Goal: Communication & Community: Ask a question

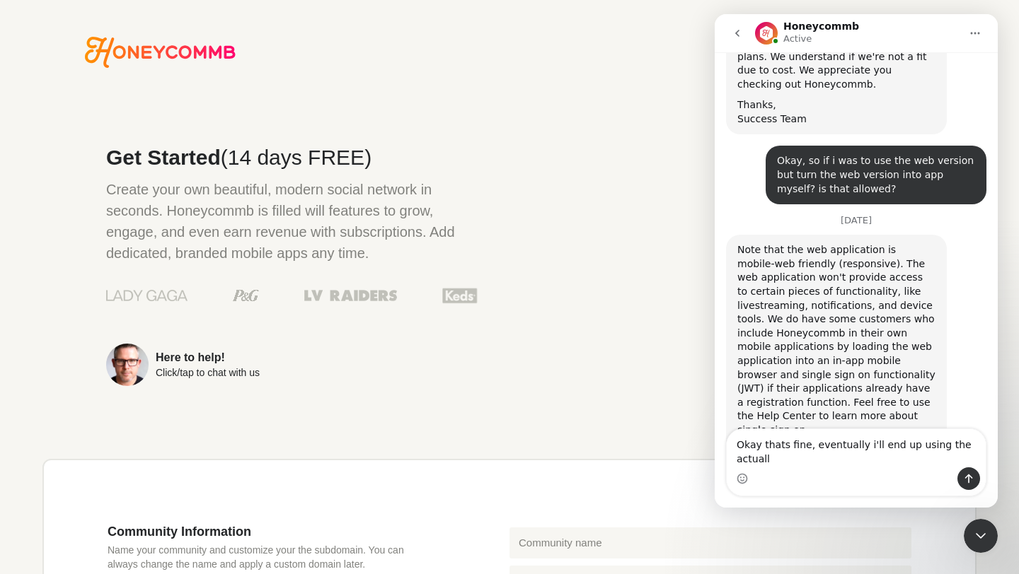
scroll to position [1100, 0]
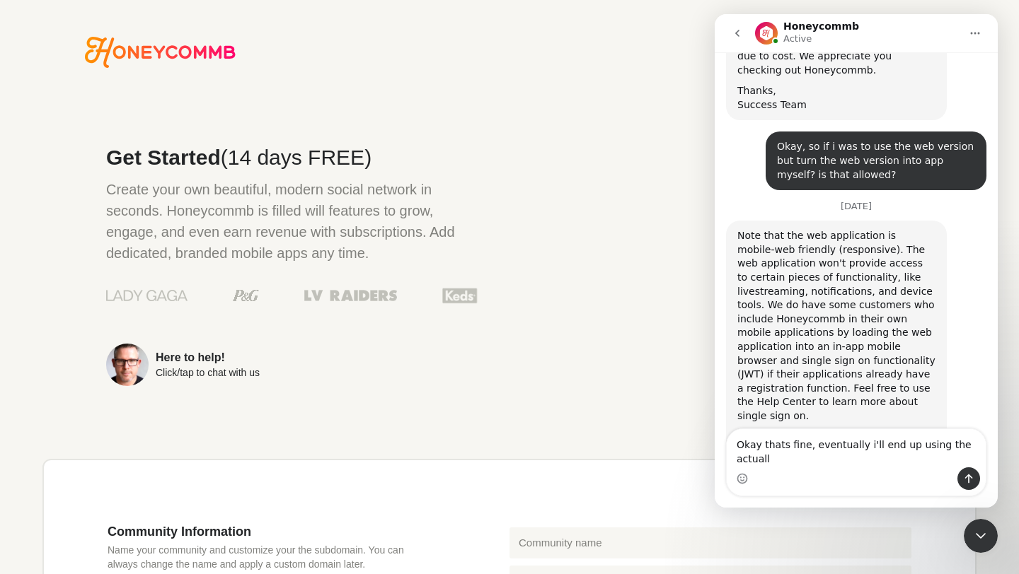
click at [760, 462] on textarea "Okay thats fine, eventually i'll end up using the actuall" at bounding box center [856, 448] width 259 height 38
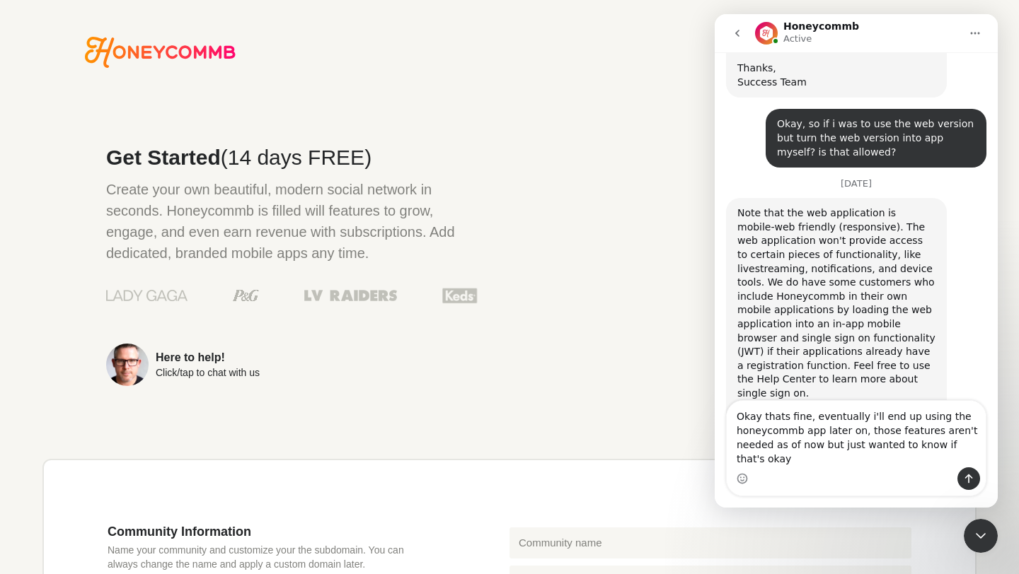
scroll to position [1128, 0]
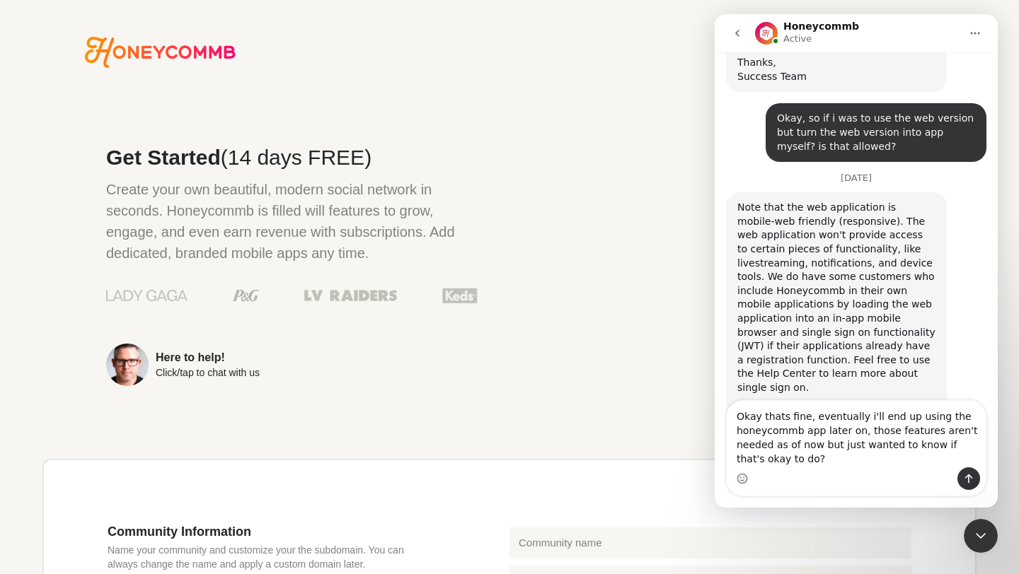
type textarea "Okay thats fine, eventually i'll end up using the honeycommb app later on, thos…"
click at [961, 475] on button "Send a message…" at bounding box center [968, 479] width 23 height 23
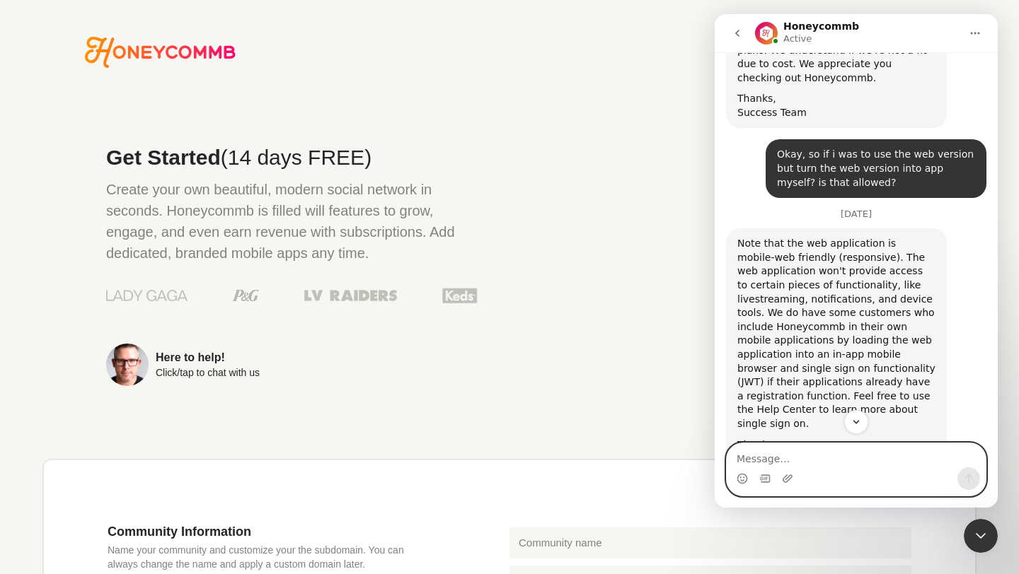
scroll to position [1090, 0]
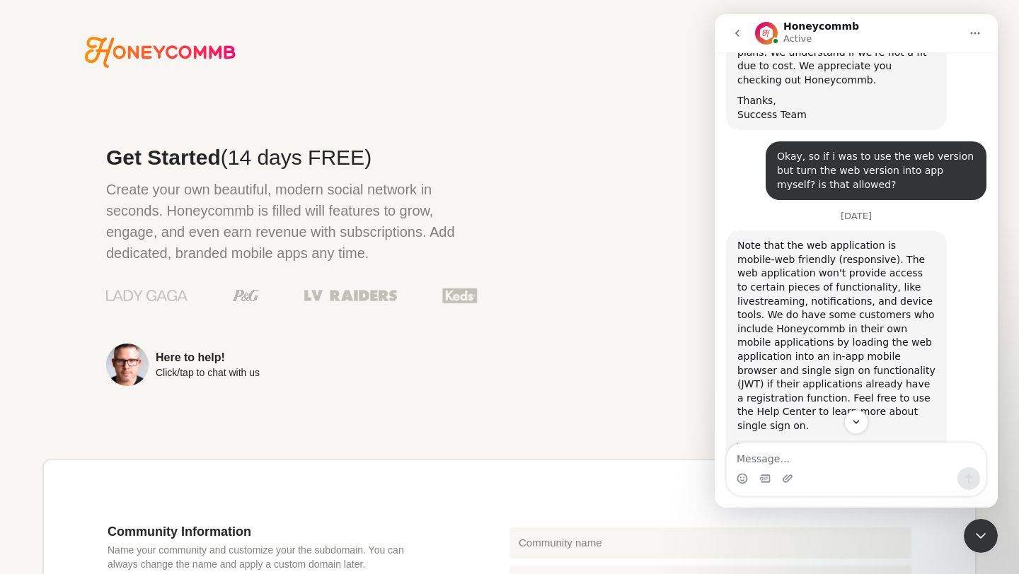
click at [737, 239] on div "Note that the web application is mobile-web friendly (responsive). The web appl…" at bounding box center [836, 336] width 198 height 194
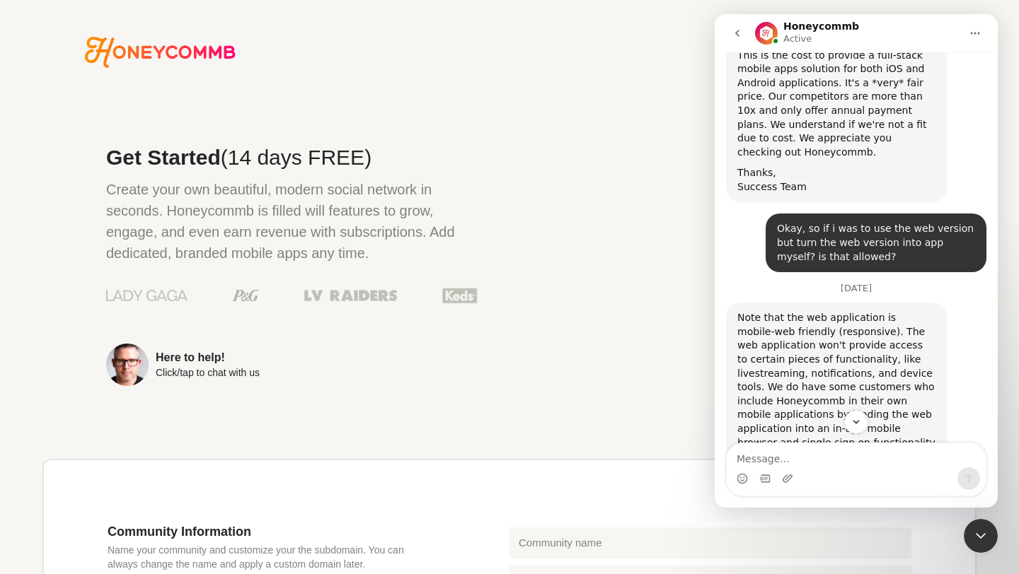
scroll to position [1017, 0]
drag, startPoint x: 759, startPoint y: 161, endPoint x: 880, endPoint y: 403, distance: 270.5
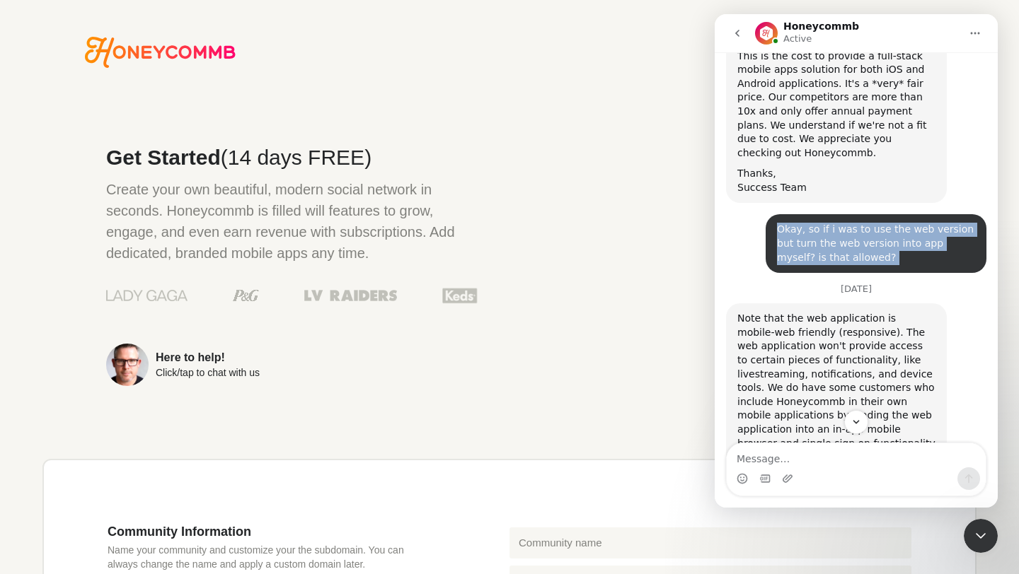
drag, startPoint x: 777, startPoint y: 168, endPoint x: 849, endPoint y: 221, distance: 89.0
click at [849, 221] on div "Okay, so if i was to use the web version but turn the web version into app myse…" at bounding box center [856, 249] width 260 height 70
copy div "Okay, so if i was to use the web version but turn the web version into app myse…"
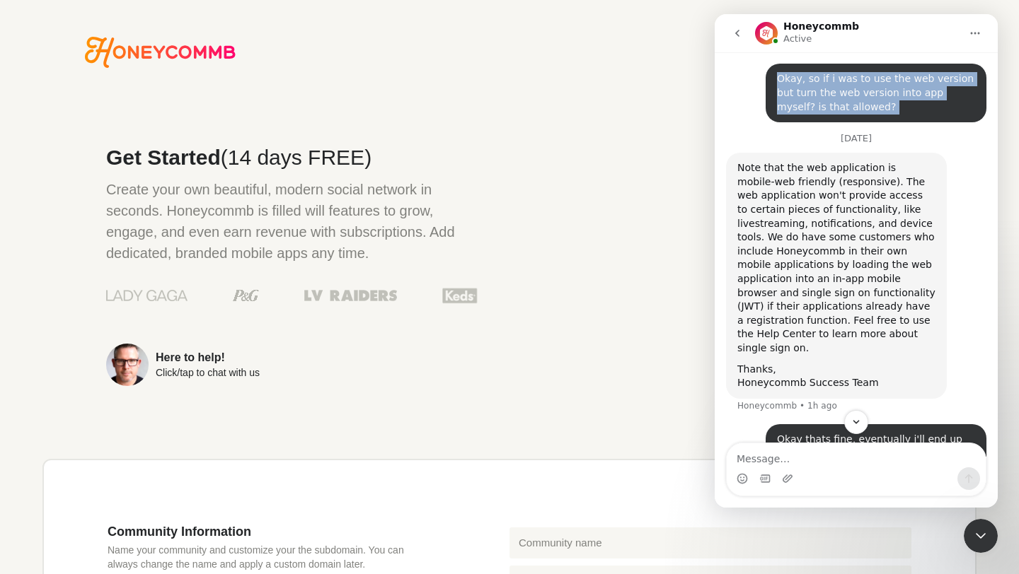
scroll to position [1169, 0]
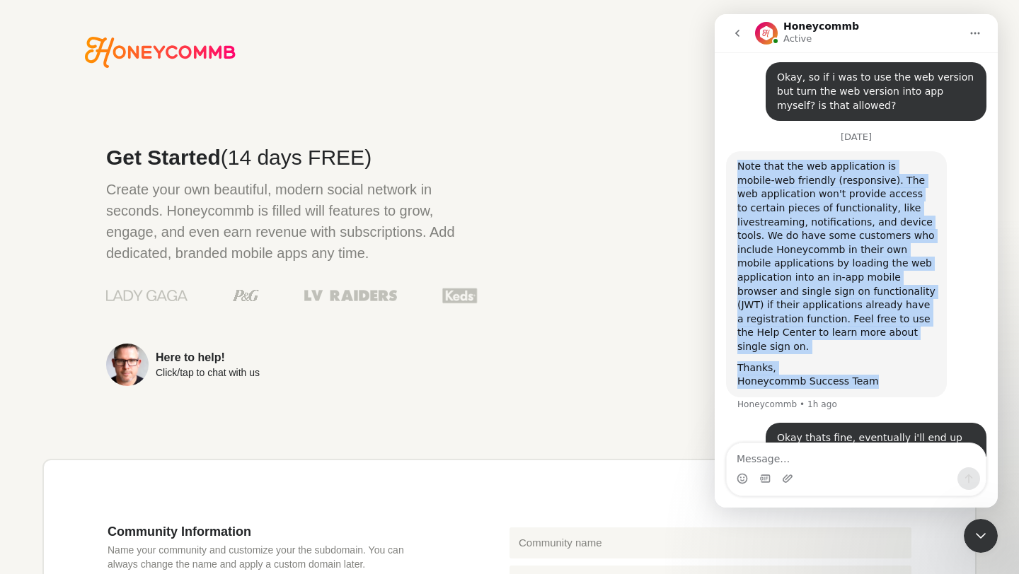
drag, startPoint x: 736, startPoint y: 111, endPoint x: 869, endPoint y: 311, distance: 239.8
click at [869, 311] on div "Note that the web application is mobile-web friendly (responsive). The web appl…" at bounding box center [836, 274] width 198 height 229
copy div "Note that the web application is mobile-web friendly (responsive). The web appl…"
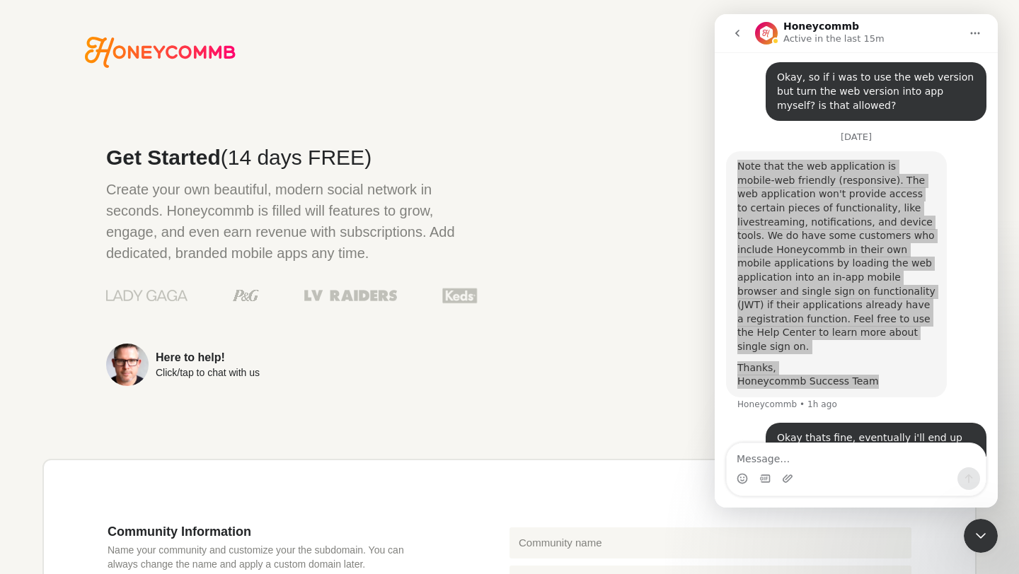
click at [673, 231] on media-error-dialog "video player" at bounding box center [726, 198] width 371 height 186
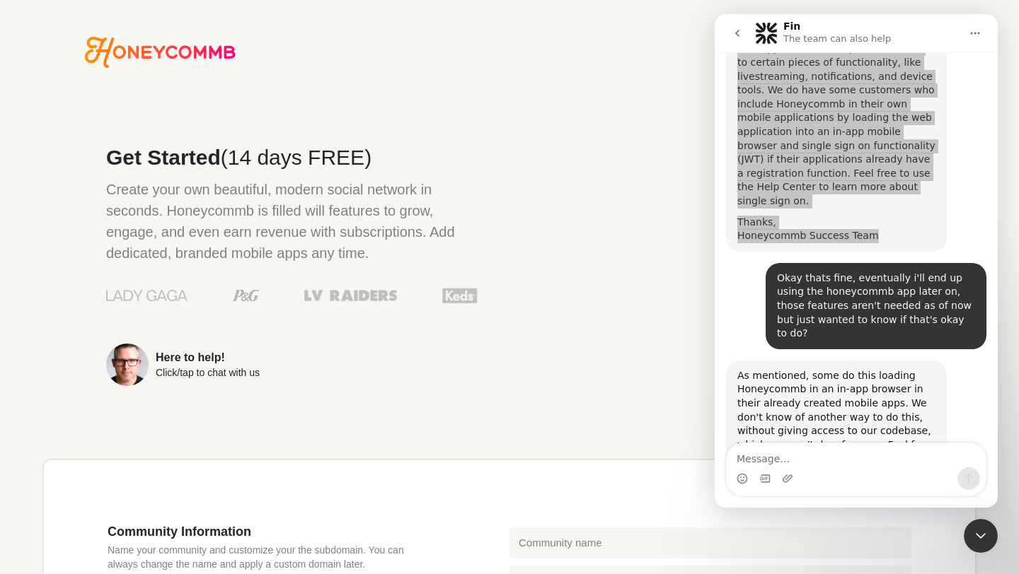
scroll to position [1316, 0]
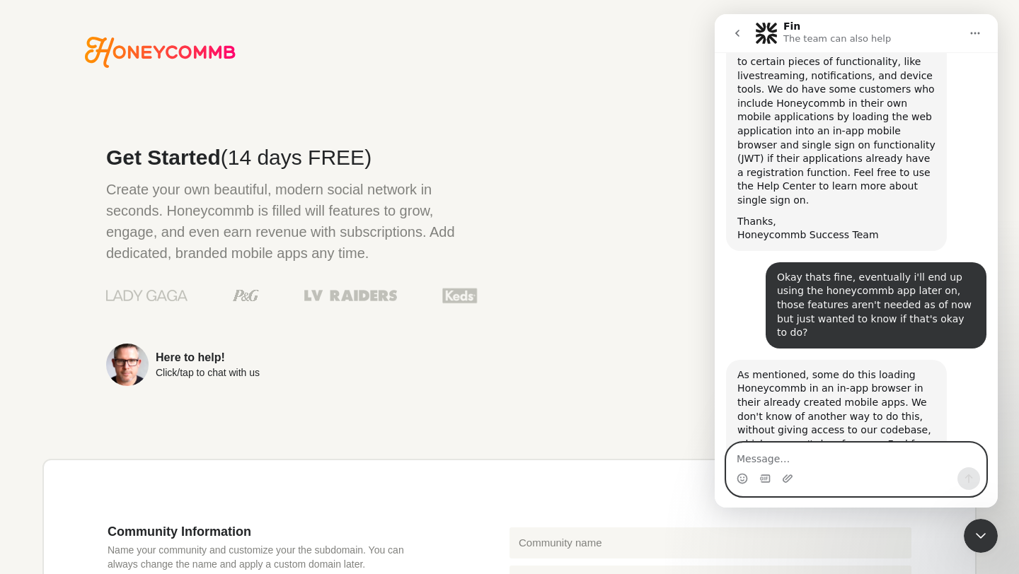
click at [819, 461] on textarea "Message…" at bounding box center [856, 456] width 259 height 24
type textarea "Okay thanks, will proceed!"
